Goal: Task Accomplishment & Management: Manage account settings

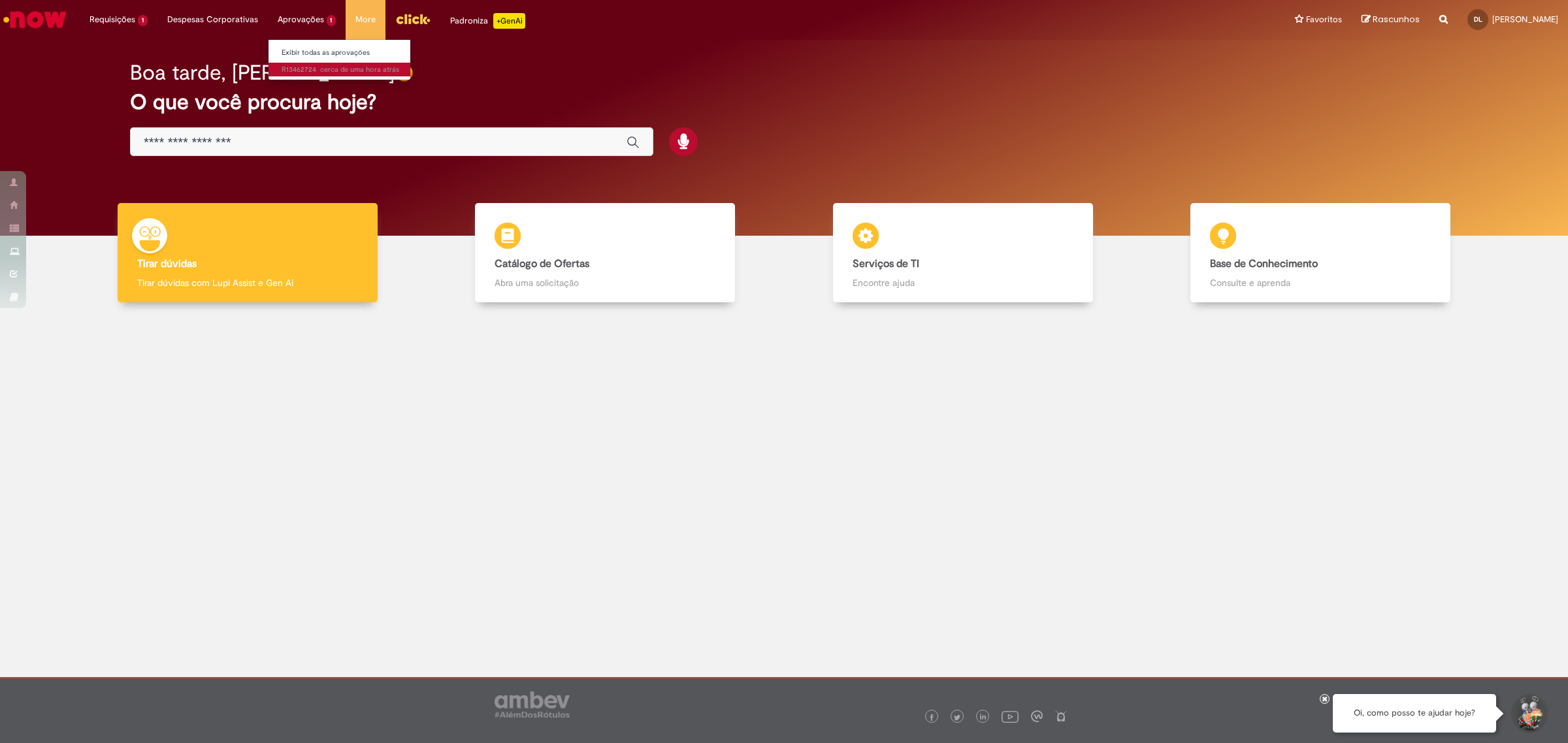
click at [314, 74] on span "cerca de uma hora atrás cerca de uma hora atrás R13462724" at bounding box center [340, 69] width 118 height 11
click at [345, 73] on span "cerca de uma hora atrás" at bounding box center [360, 69] width 79 height 10
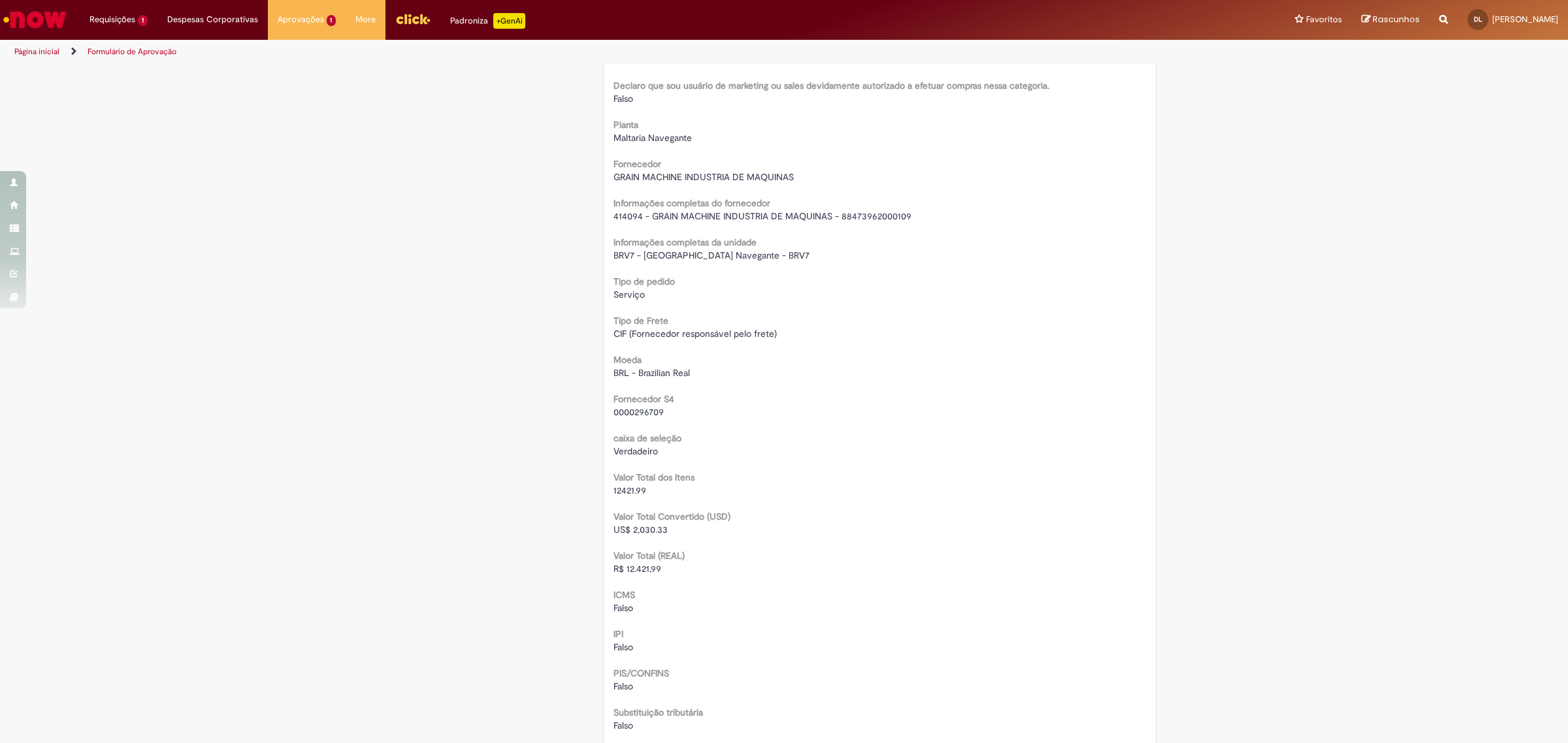
scroll to position [1224, 0]
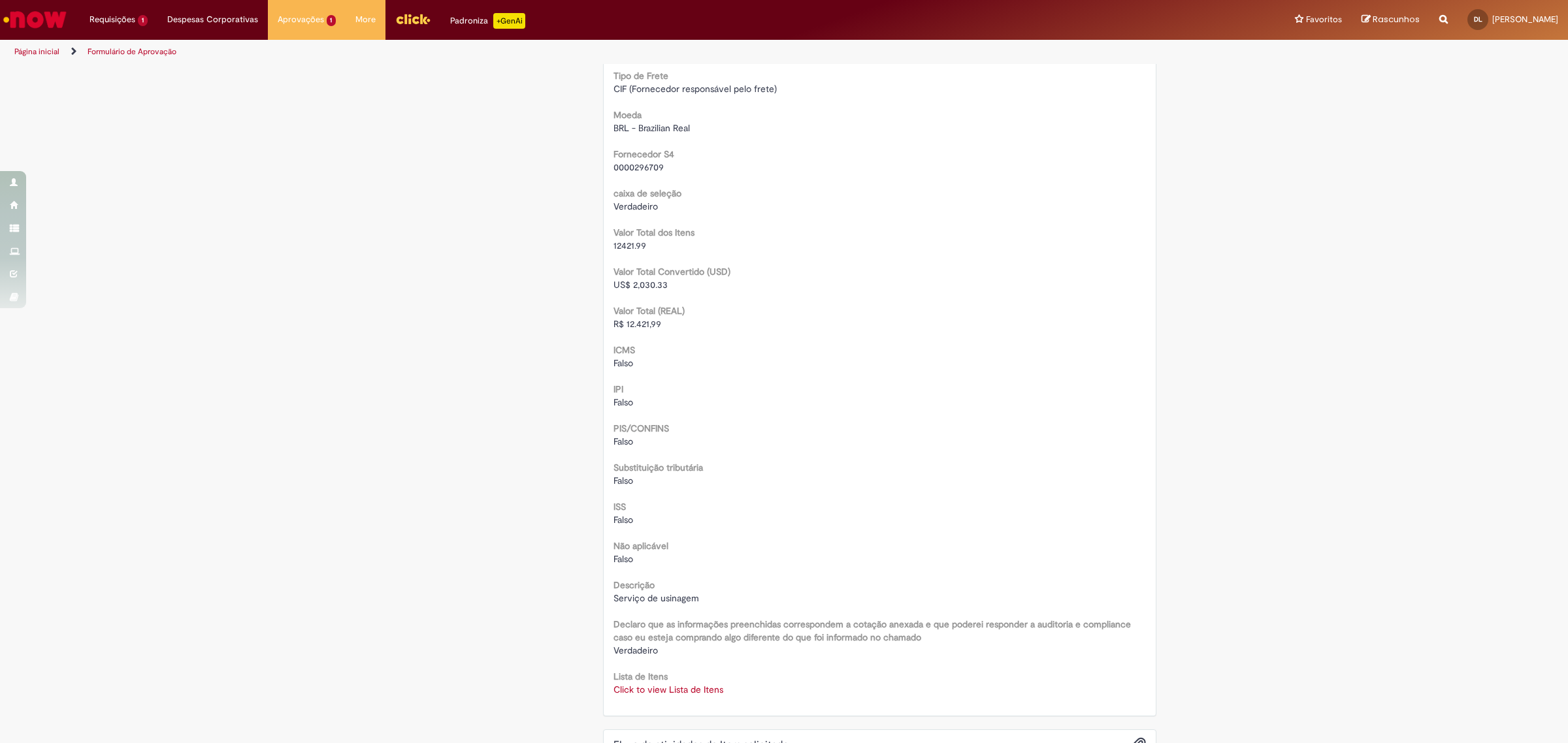
click at [673, 689] on link "Click to view Lista de Itens" at bounding box center [668, 690] width 110 height 11
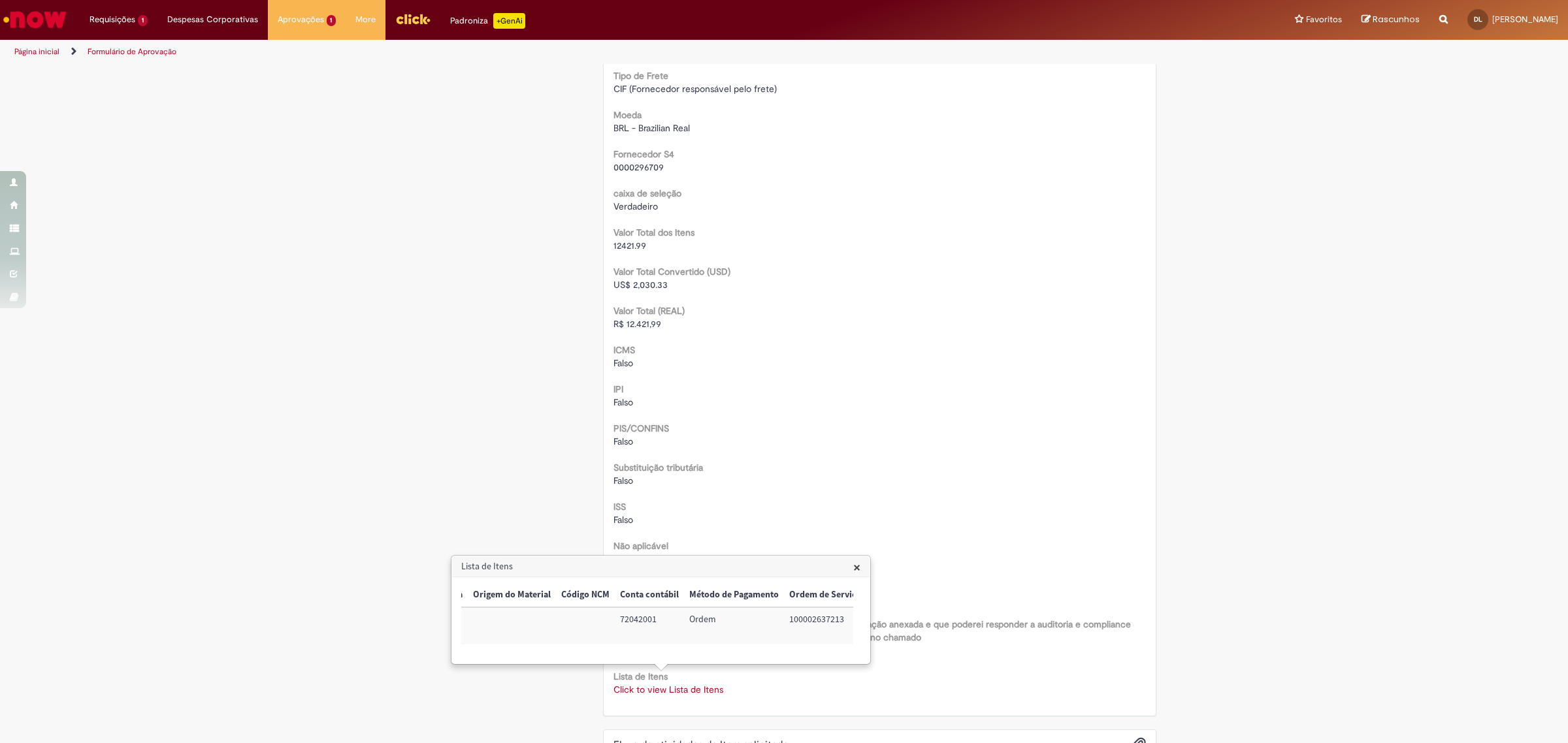
scroll to position [0, 531]
click at [857, 571] on span "×" at bounding box center [857, 567] width 7 height 18
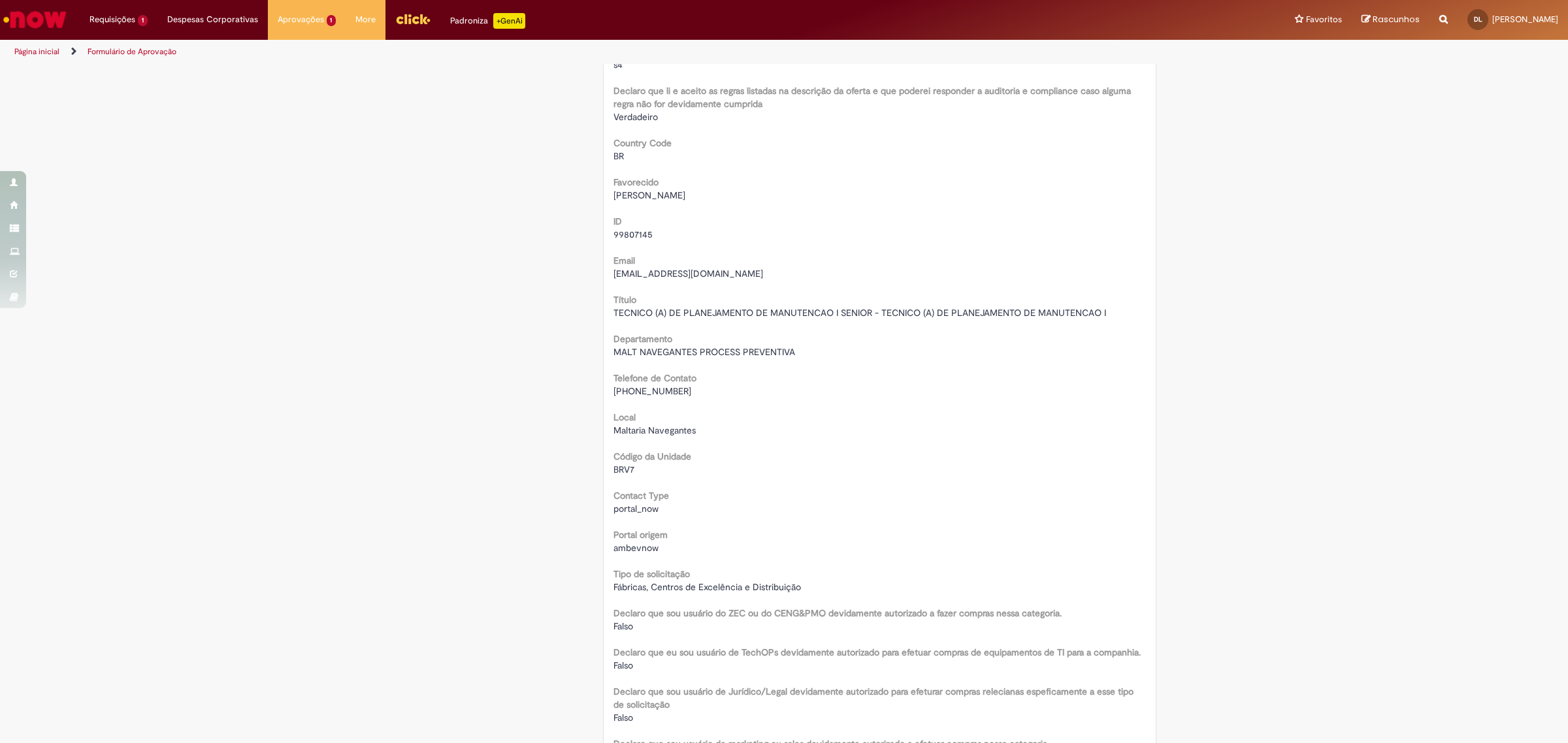
scroll to position [0, 0]
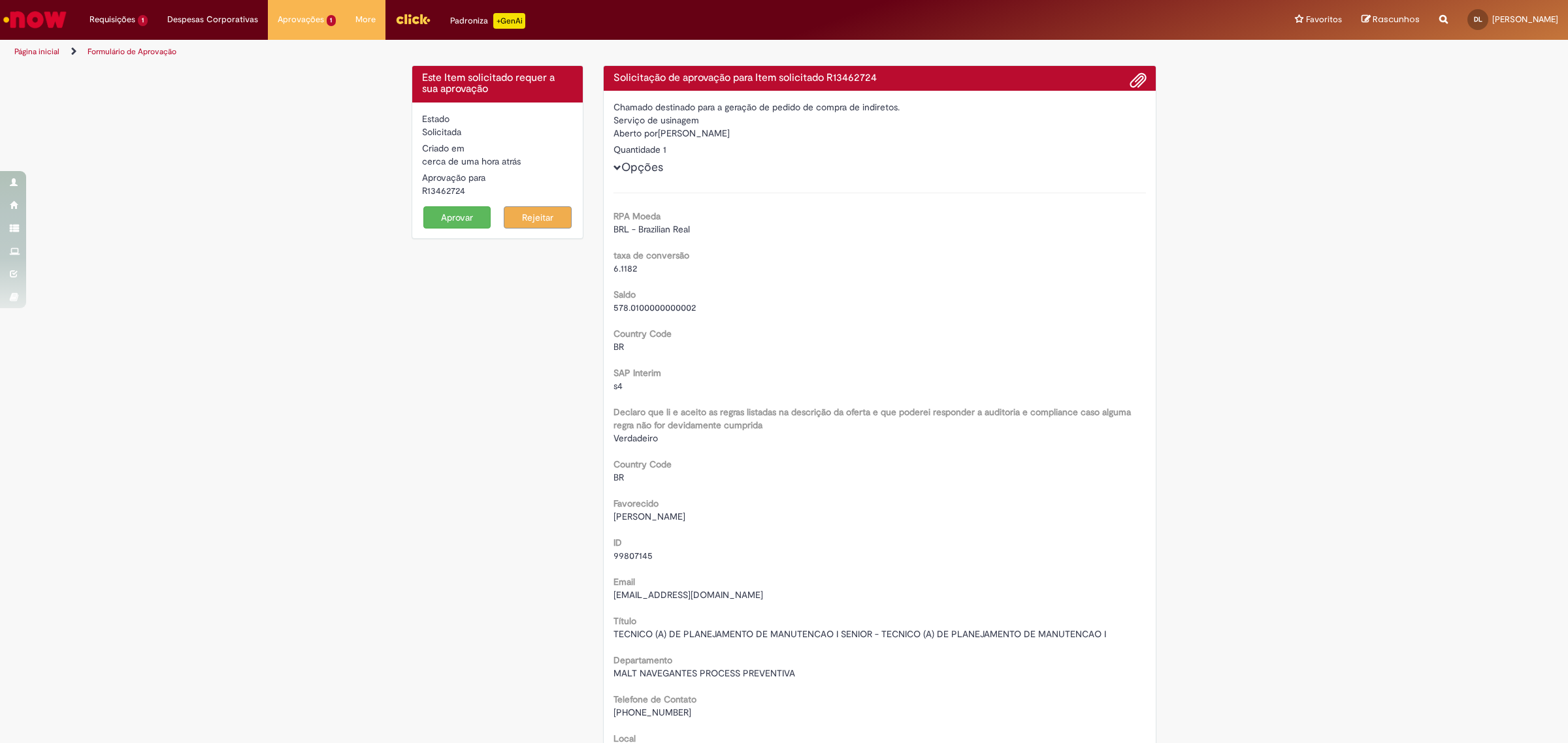
click at [443, 213] on button "Aprovar" at bounding box center [457, 217] width 68 height 22
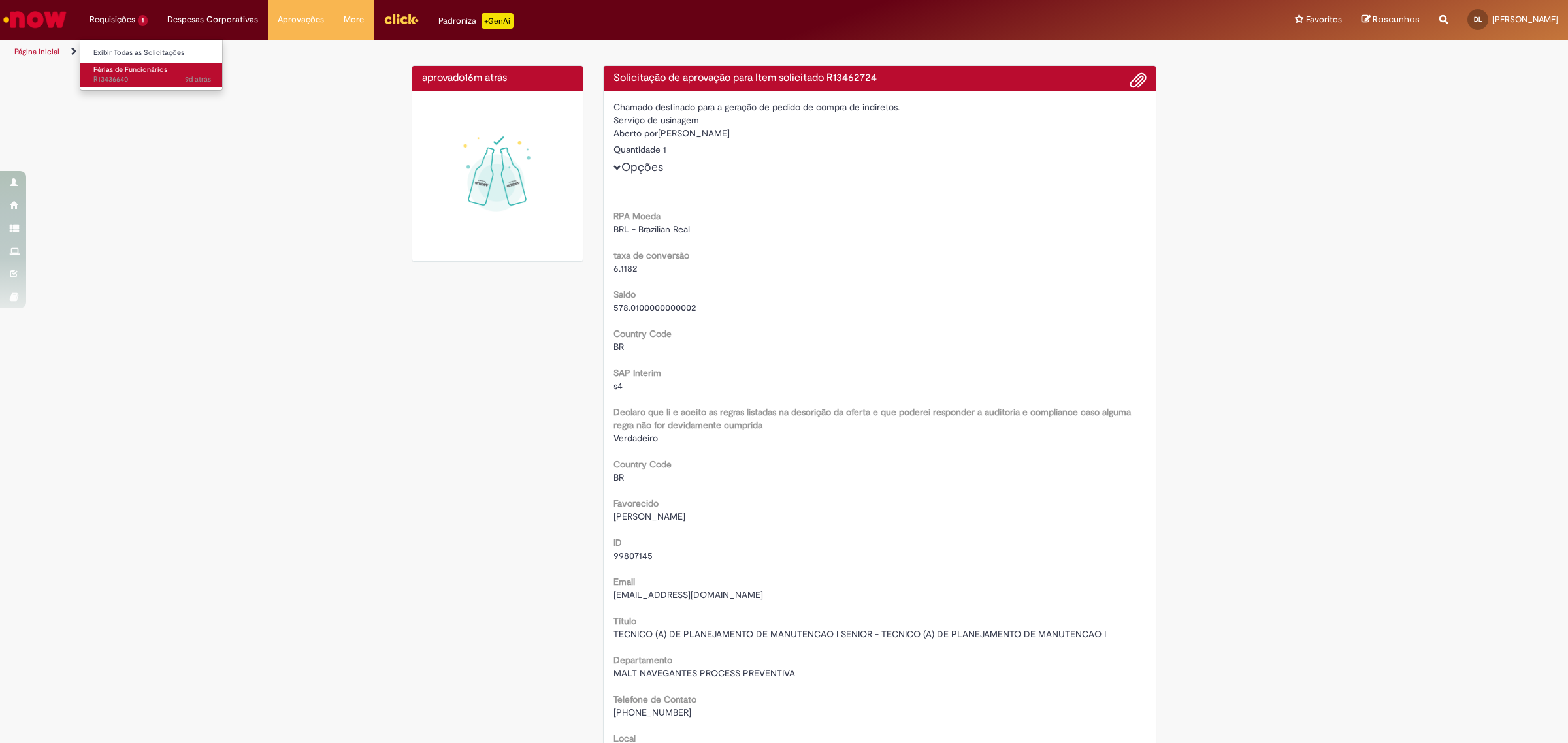
click at [141, 75] on span "9d atrás 9 dias atrás R13436640" at bounding box center [152, 79] width 118 height 11
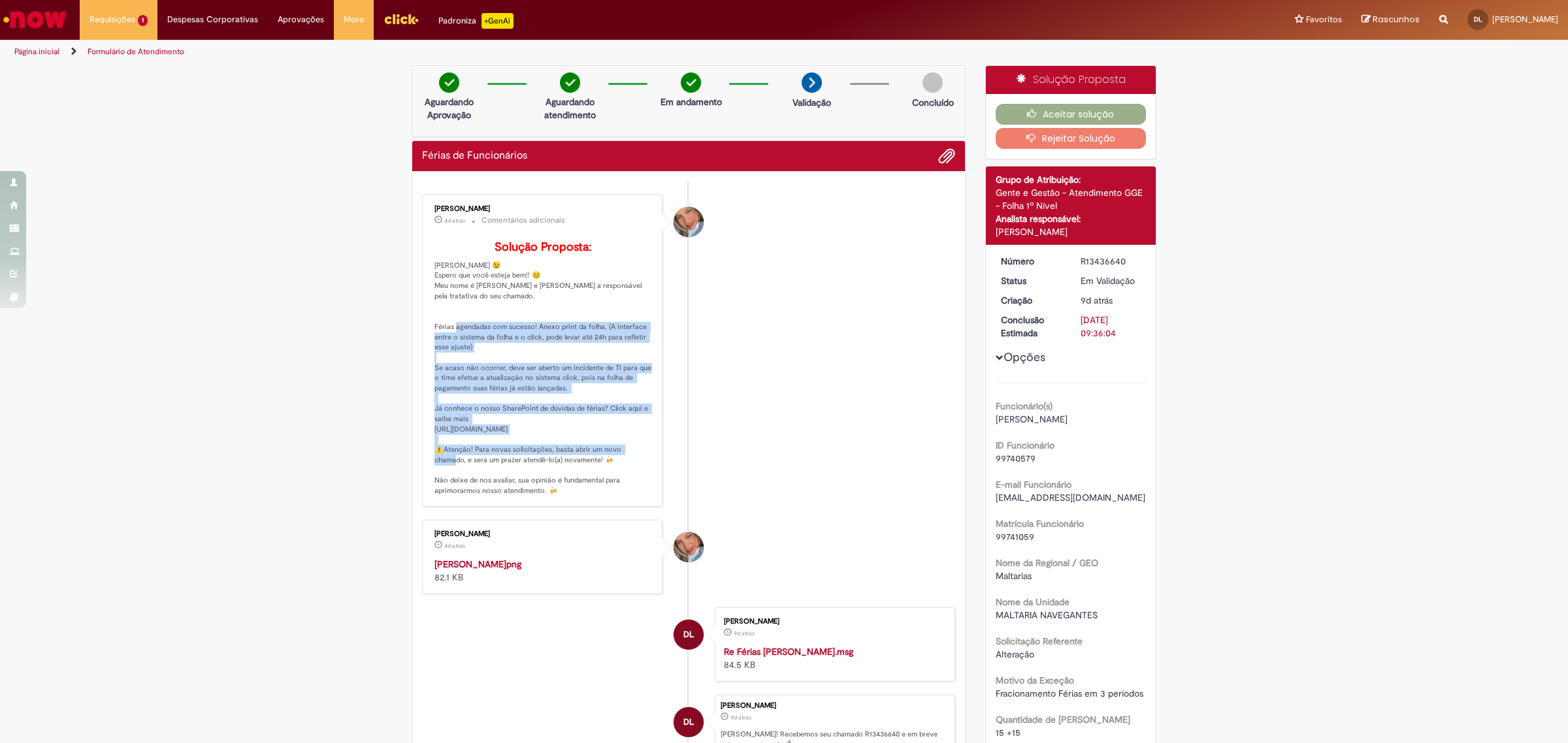
drag, startPoint x: 497, startPoint y: 350, endPoint x: 562, endPoint y: 461, distance: 128.6
click at [562, 461] on p "Solução Proposta: [PERSON_NAME] 😉 Espero que você esteja bem!! 😊 Meu nome é [PE…" at bounding box center [543, 369] width 217 height 255
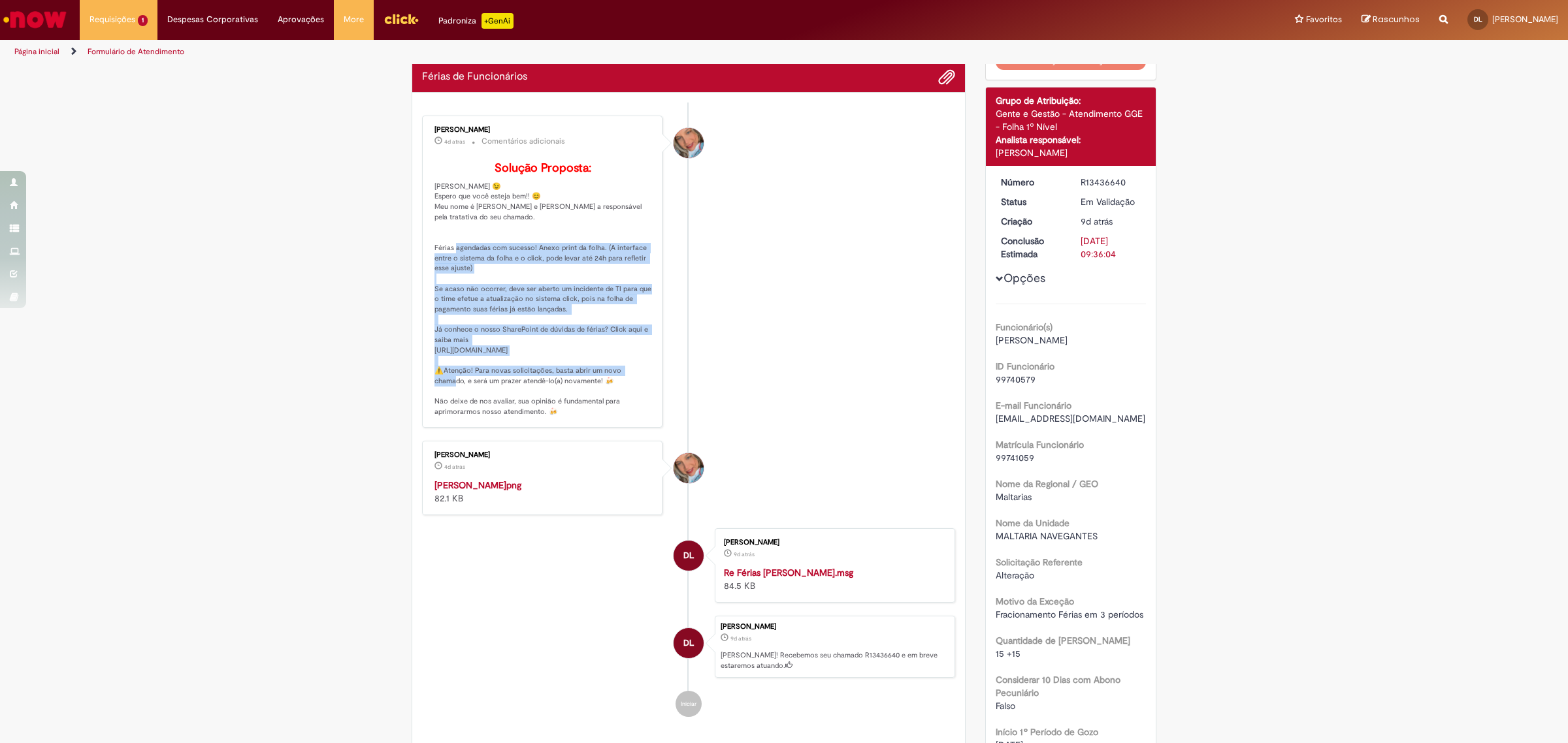
scroll to position [327, 0]
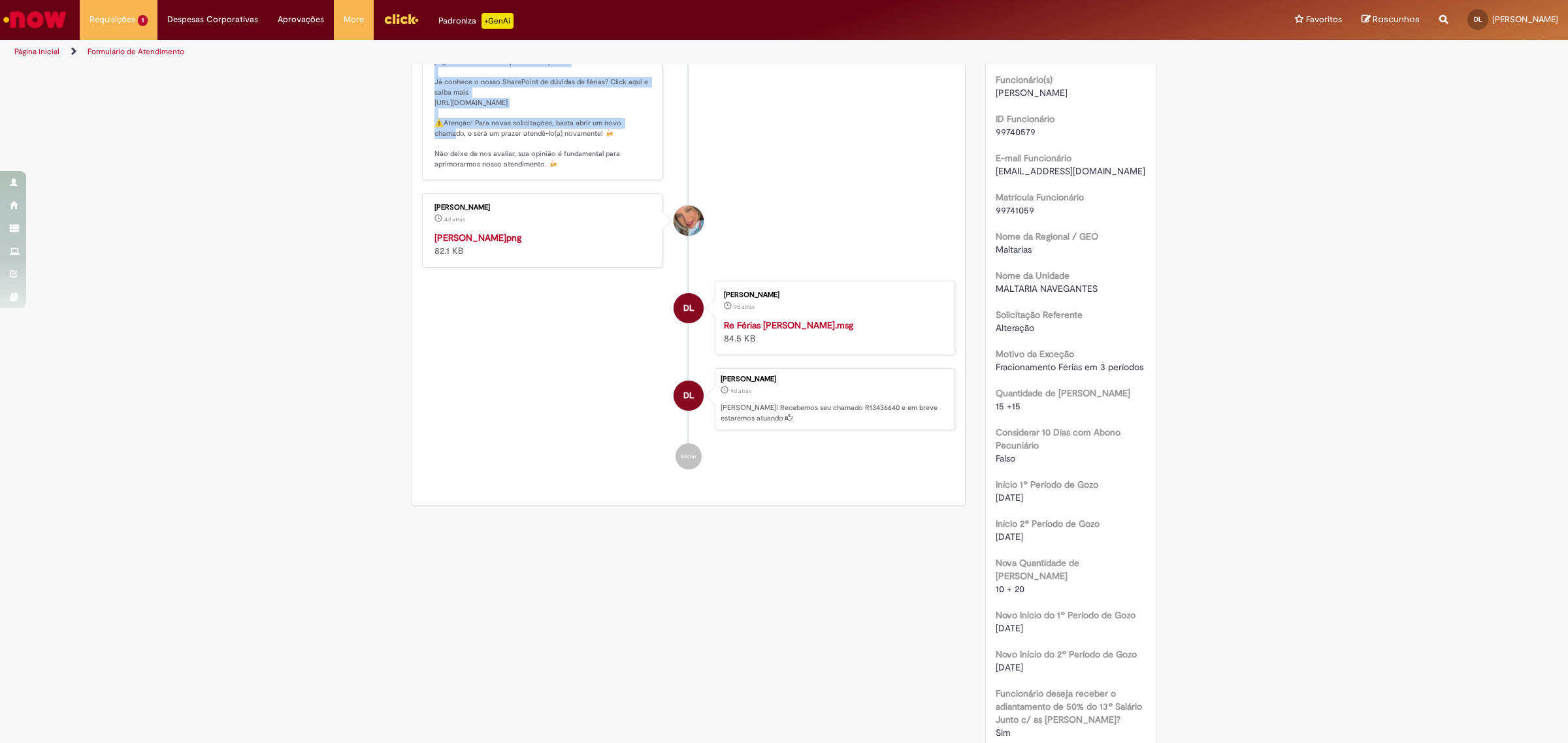
click at [509, 231] on img "Histórico de tíquete" at bounding box center [543, 231] width 217 height 0
click at [513, 231] on img "Histórico de tíquete" at bounding box center [543, 231] width 217 height 0
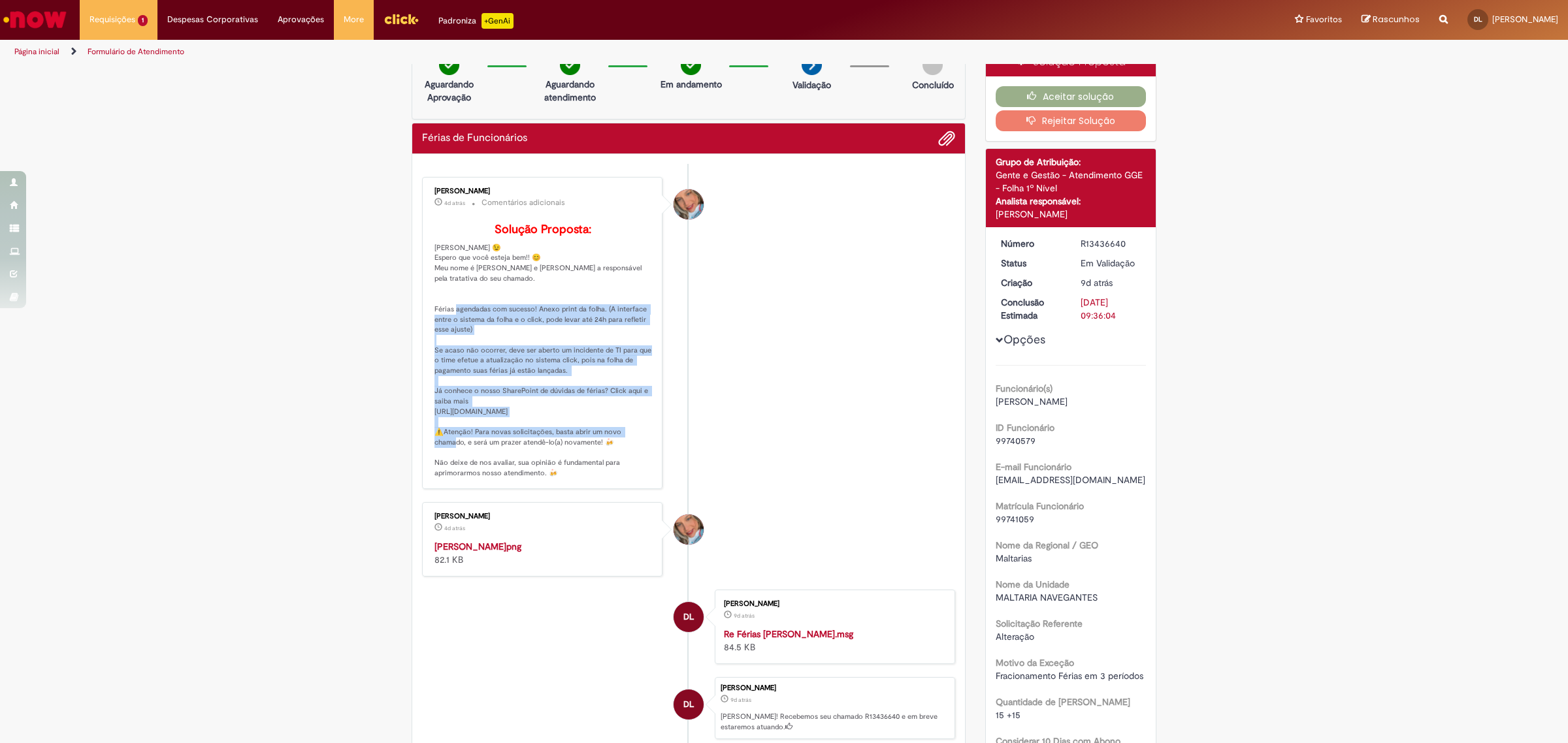
scroll to position [0, 0]
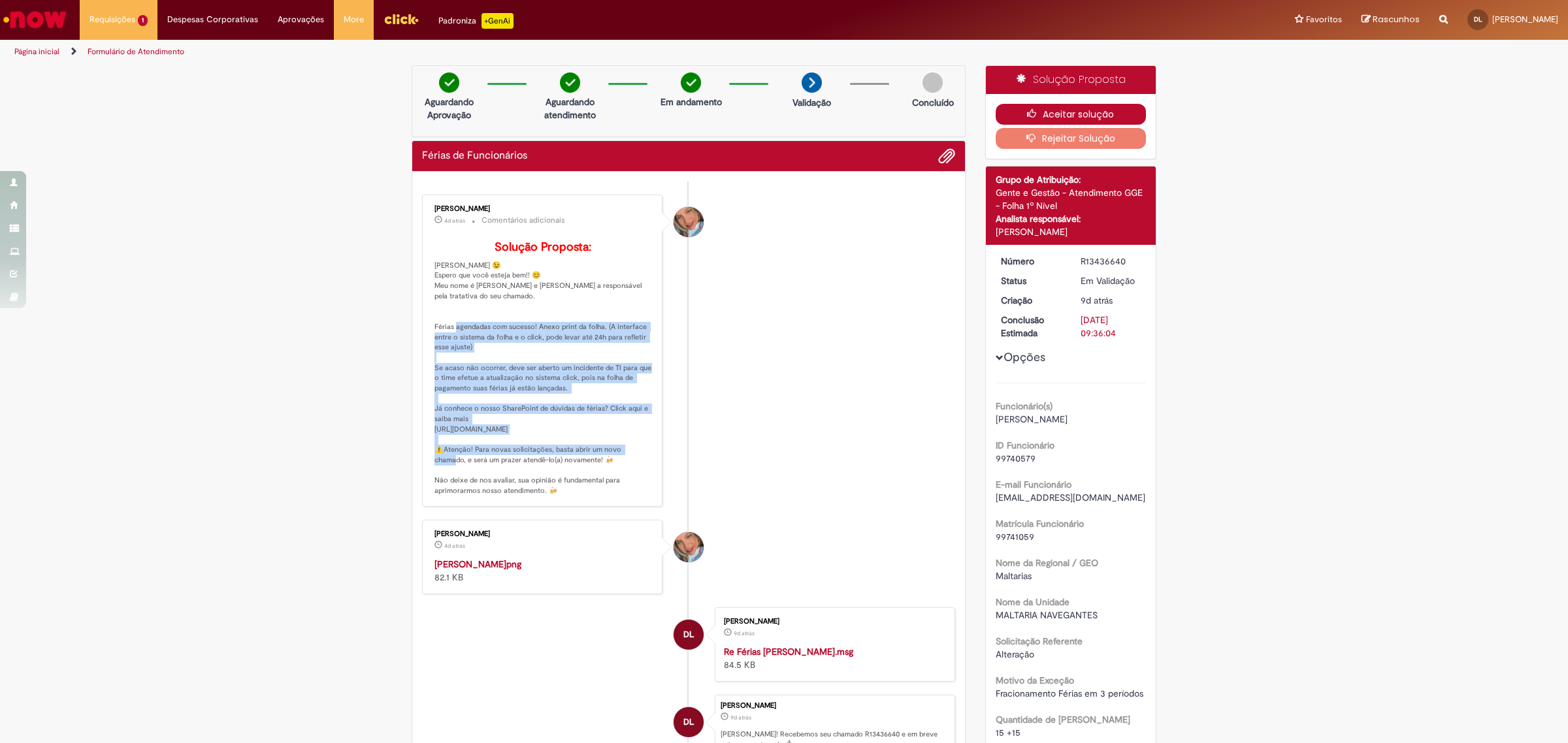
click at [1030, 106] on button "Aceitar solução" at bounding box center [1071, 114] width 151 height 21
